Goal: Task Accomplishment & Management: Manage account settings

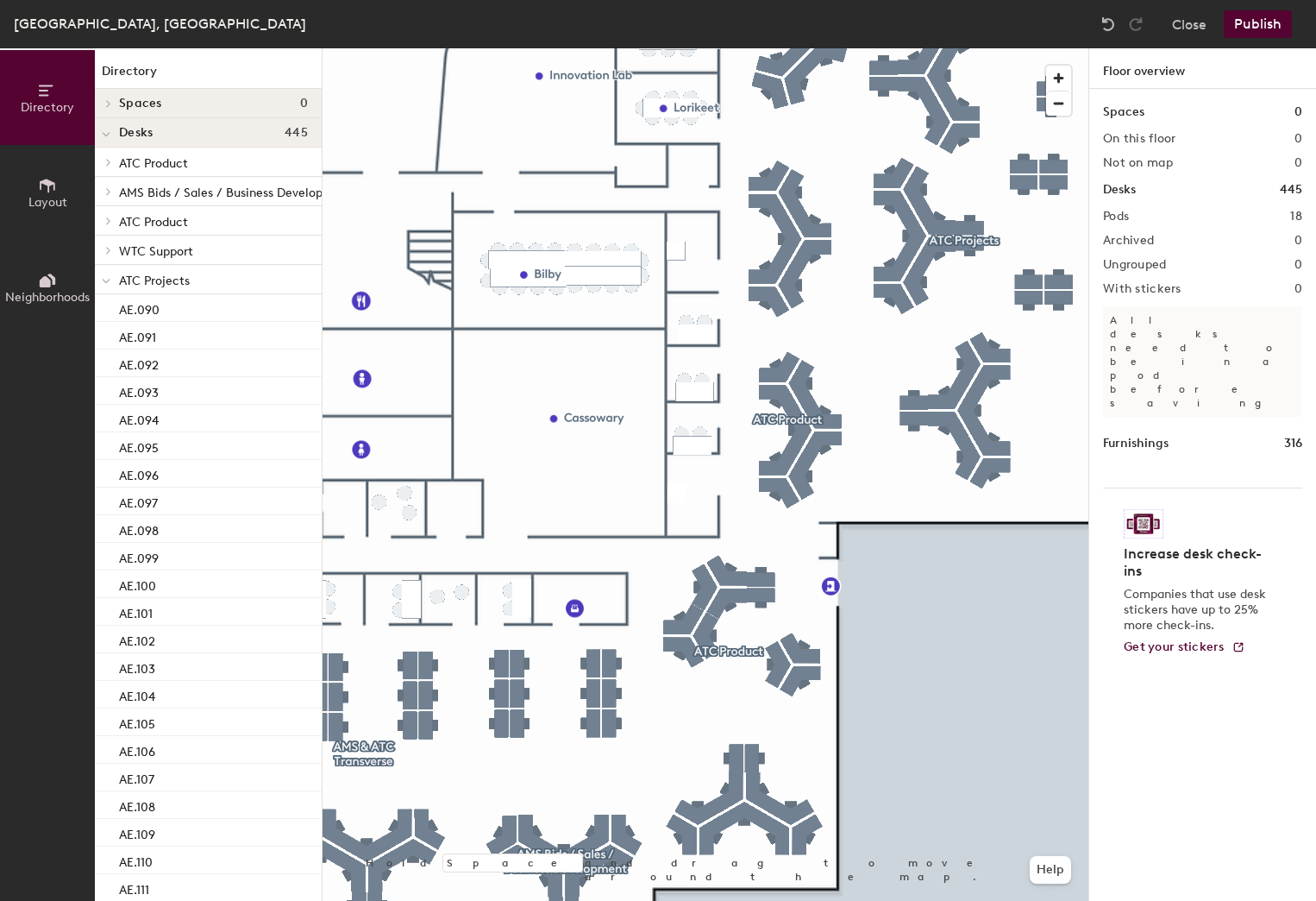
scroll to position [0, 105]
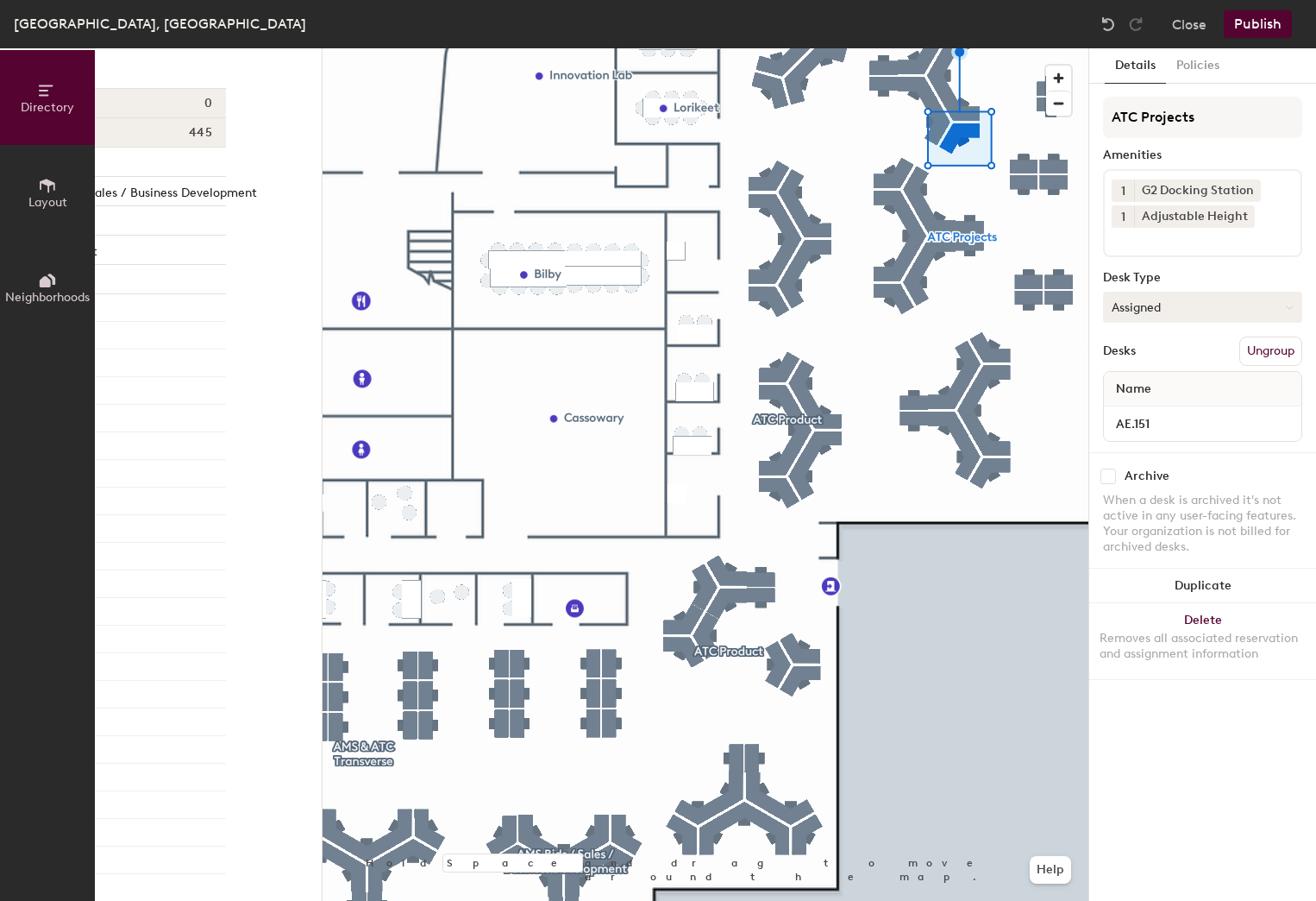
click at [1290, 311] on icon at bounding box center [1289, 307] width 8 height 8
click at [1152, 411] on div "Hoteled" at bounding box center [1190, 412] width 173 height 26
click at [1180, 307] on button "Hoteled" at bounding box center [1202, 307] width 200 height 31
click at [1252, 31] on button "Publish" at bounding box center [1258, 24] width 68 height 28
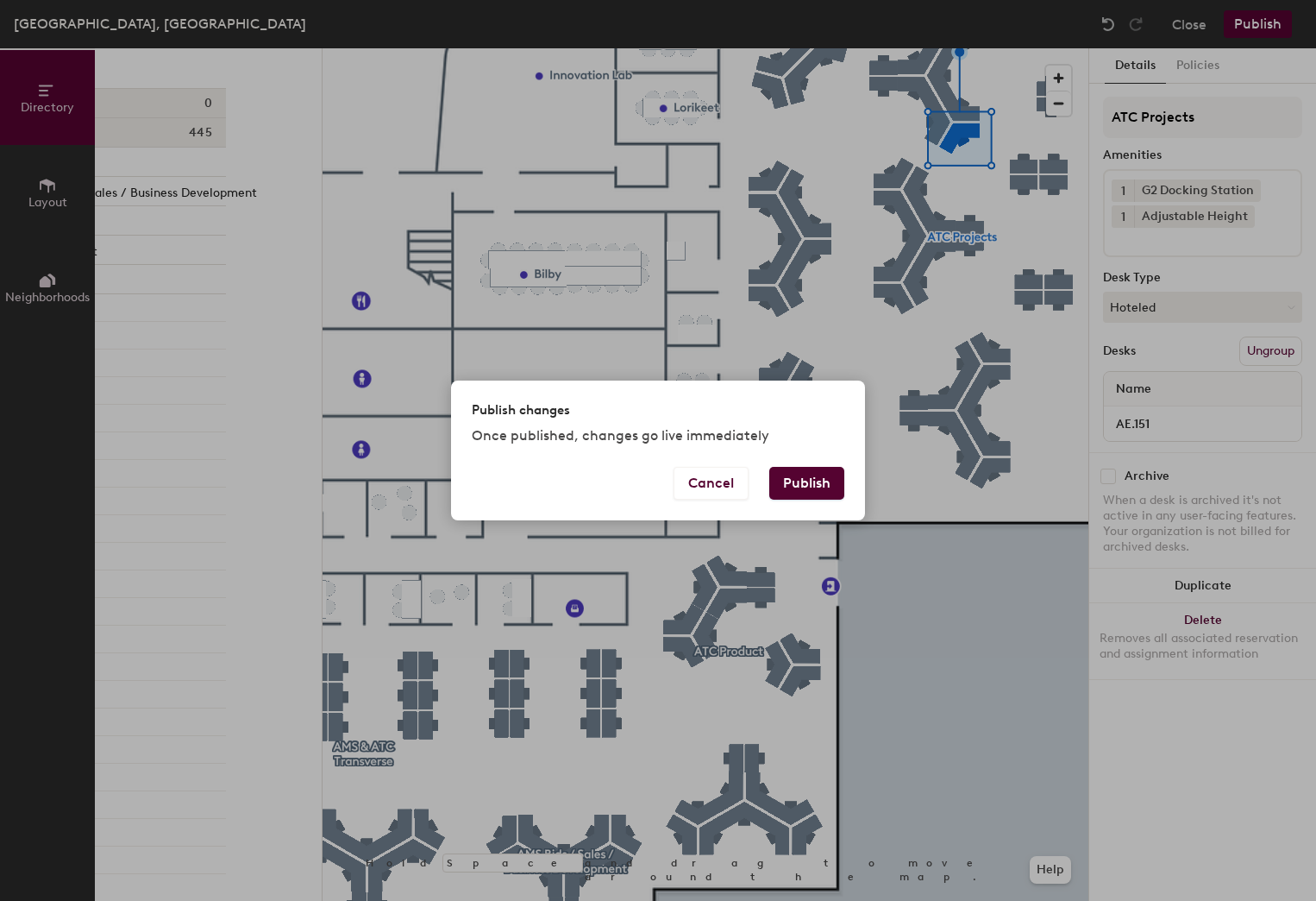
click at [825, 495] on button "Publish" at bounding box center [807, 483] width 75 height 33
